Goal: Task Accomplishment & Management: Use online tool/utility

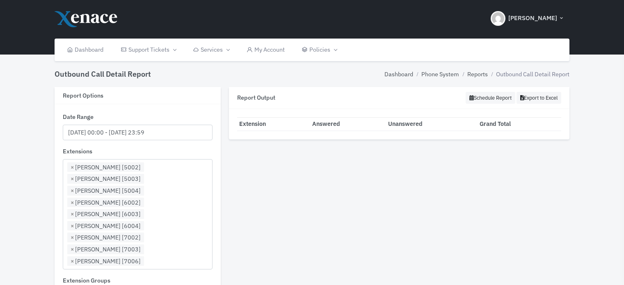
select select "5002"
select select
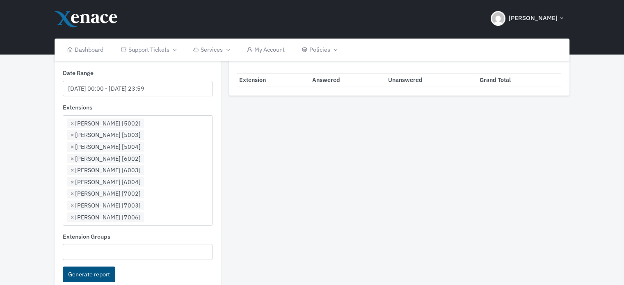
scroll to position [573, 0]
click at [89, 267] on button "Generate report" at bounding box center [89, 275] width 53 height 16
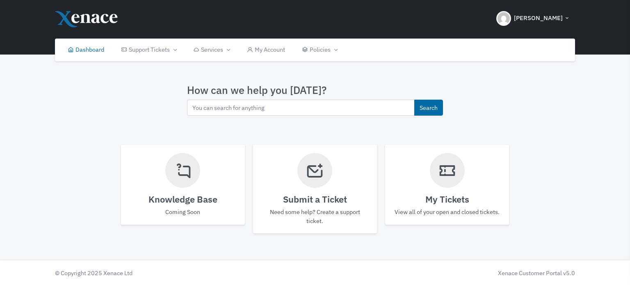
click at [171, 184] on div "Knowledge Base Coming Soon" at bounding box center [183, 185] width 124 height 80
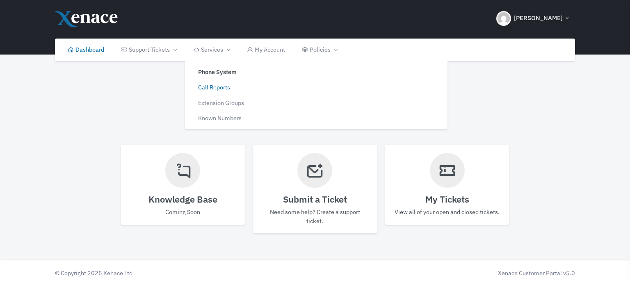
click at [218, 88] on link "Call Reports" at bounding box center [250, 88] width 124 height 16
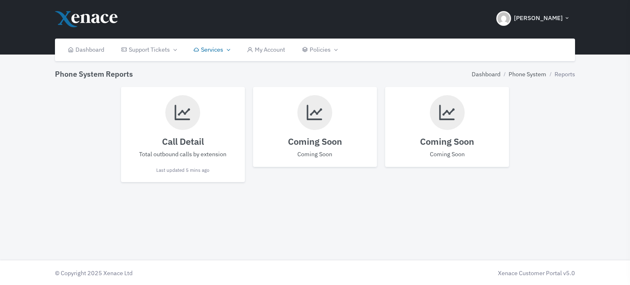
click at [188, 137] on h4 "Call Detail" at bounding box center [183, 141] width 108 height 11
select select
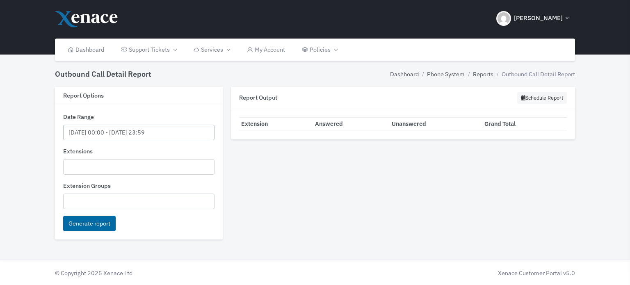
click at [101, 129] on input "[DATE] 00:00 - [DATE] 23:59" at bounding box center [139, 133] width 152 height 16
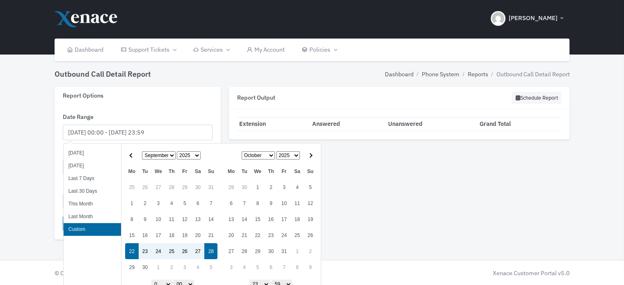
type input "[DATE] 00:00 - [DATE] 23:59"
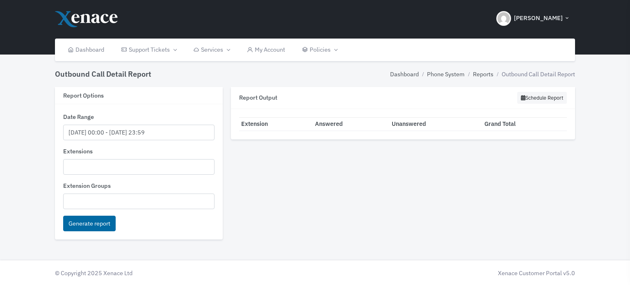
click at [504, 210] on div "Report Output Schedule Report Export to Excel Loading... Extension Answered Una…" at bounding box center [403, 167] width 353 height 161
click at [79, 170] on ul at bounding box center [139, 166] width 151 height 13
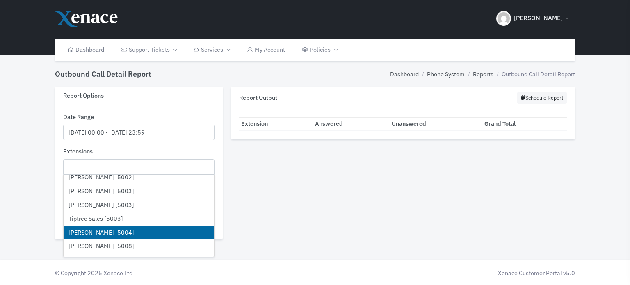
scroll to position [985, 0]
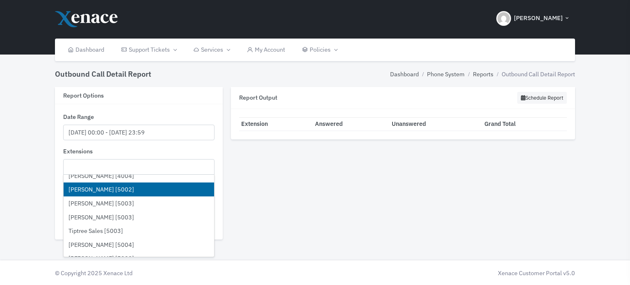
click at [112, 188] on li "[PERSON_NAME] [5002]" at bounding box center [139, 190] width 151 height 14
select select "5002"
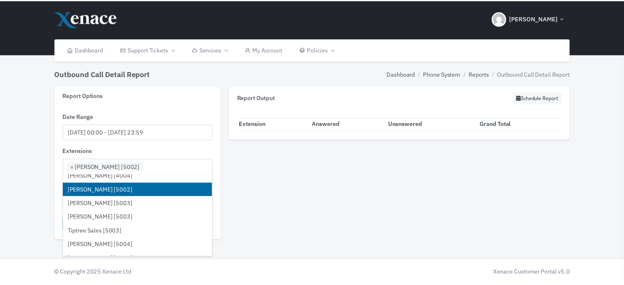
scroll to position [573, 0]
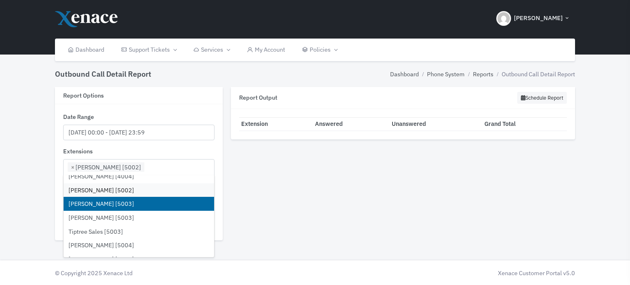
click at [115, 204] on li "[PERSON_NAME] [5003]" at bounding box center [139, 204] width 151 height 14
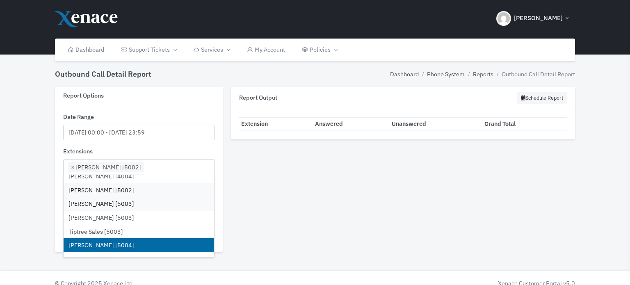
click at [124, 245] on li "[PERSON_NAME] [5004]" at bounding box center [139, 245] width 151 height 14
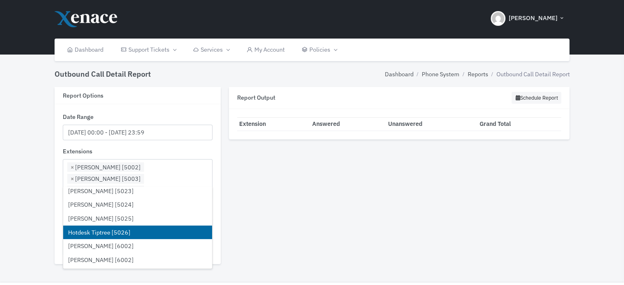
scroll to position [1395, 0]
click at [104, 233] on li "[PERSON_NAME] [6002]" at bounding box center [137, 233] width 149 height 14
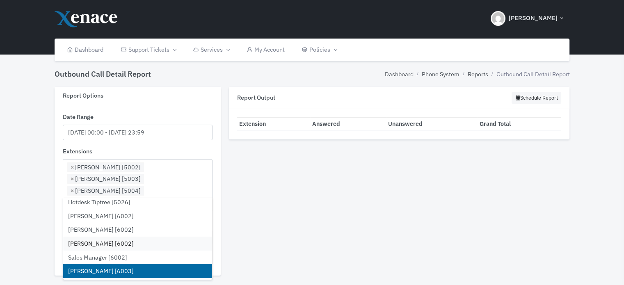
click at [111, 273] on li "[PERSON_NAME] [6003]" at bounding box center [137, 271] width 149 height 14
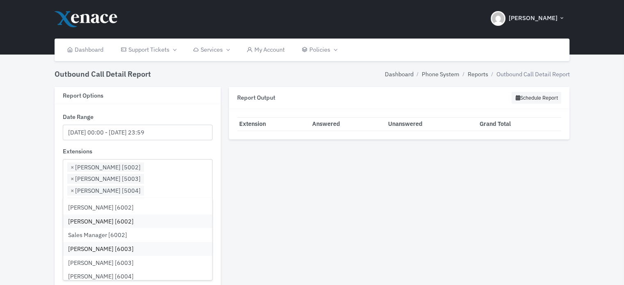
scroll to position [1478, 0]
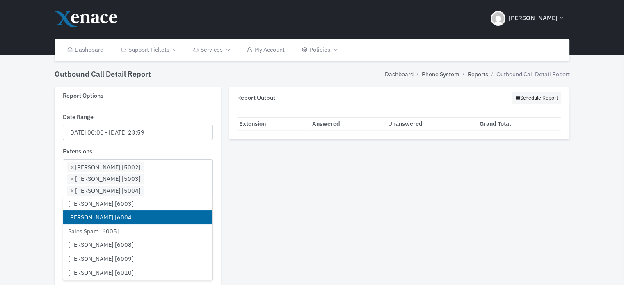
click at [113, 214] on li "[PERSON_NAME] [6004]" at bounding box center [137, 218] width 149 height 14
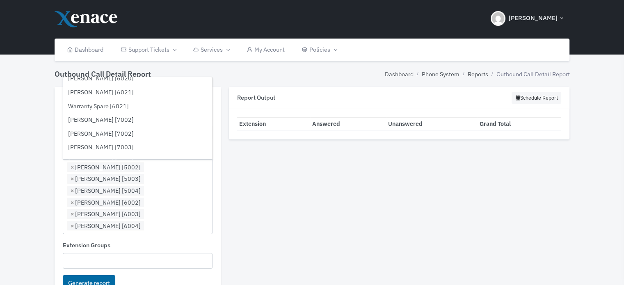
scroll to position [1683, 0]
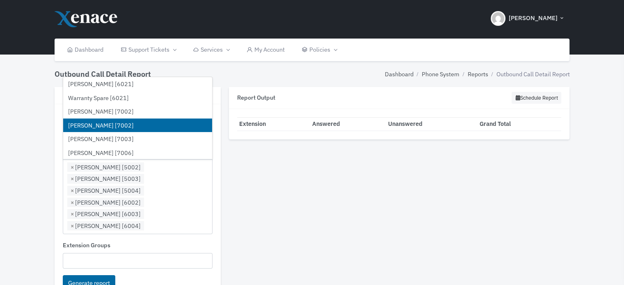
click at [114, 125] on li "[PERSON_NAME] [7002]" at bounding box center [137, 126] width 149 height 14
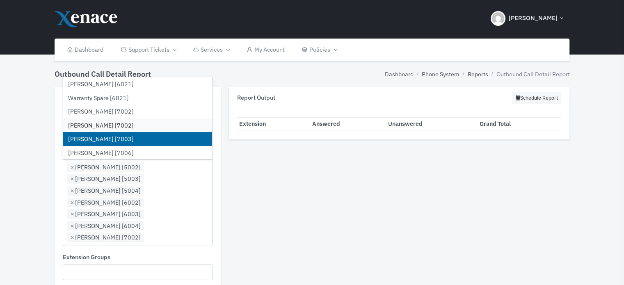
click at [110, 135] on li "[PERSON_NAME] [7003]" at bounding box center [137, 139] width 149 height 14
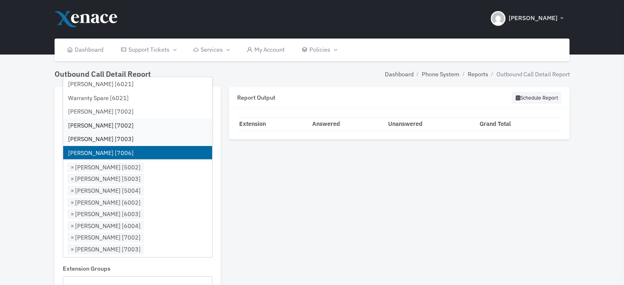
click at [107, 149] on li "[PERSON_NAME] [7006]" at bounding box center [137, 153] width 149 height 14
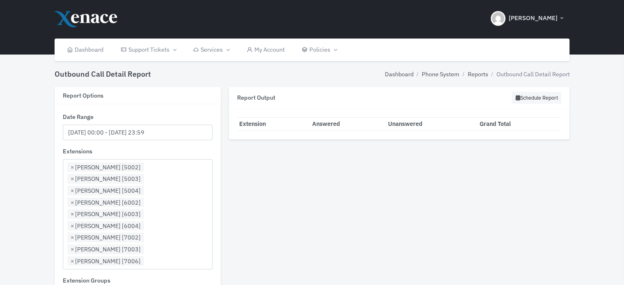
click at [537, 94] on button "Export to Excel" at bounding box center [539, 98] width 45 height 12
